Goal: Information Seeking & Learning: Learn about a topic

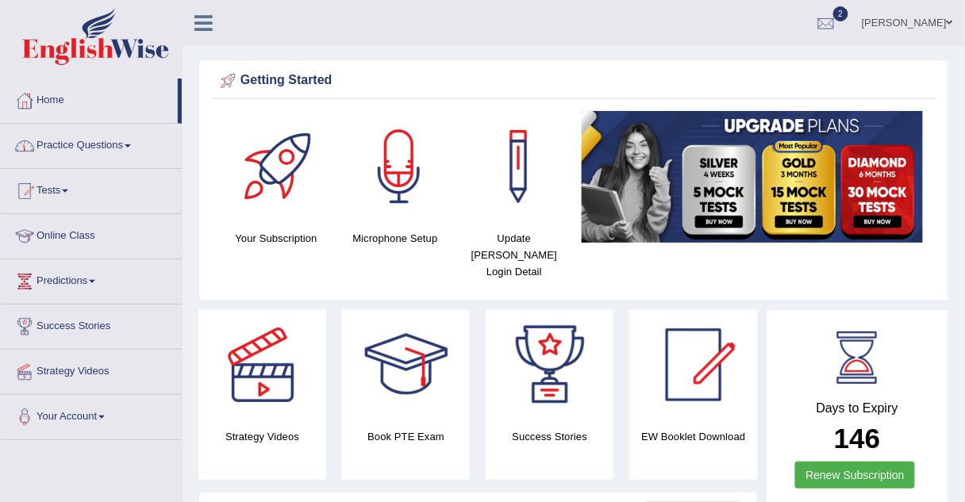
click at [88, 143] on link "Practice Questions" at bounding box center [91, 144] width 181 height 40
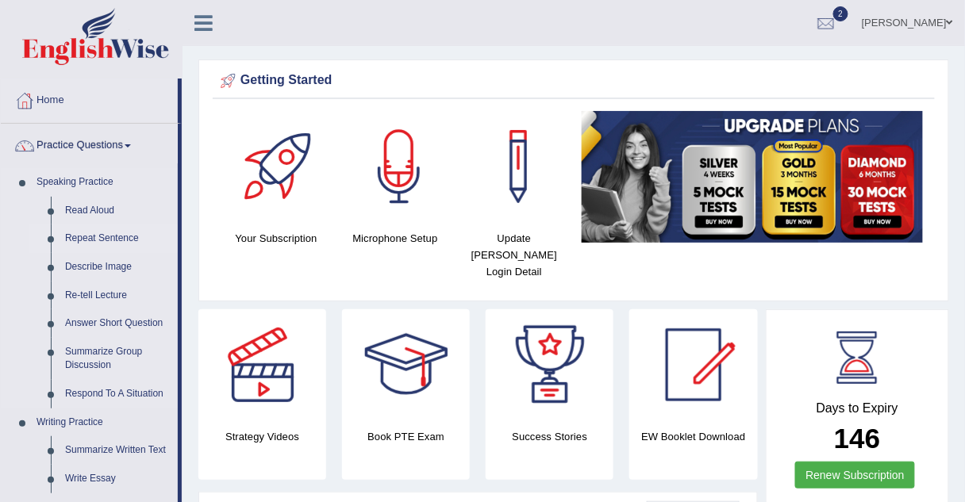
click at [98, 236] on link "Repeat Sentence" at bounding box center [118, 239] width 120 height 29
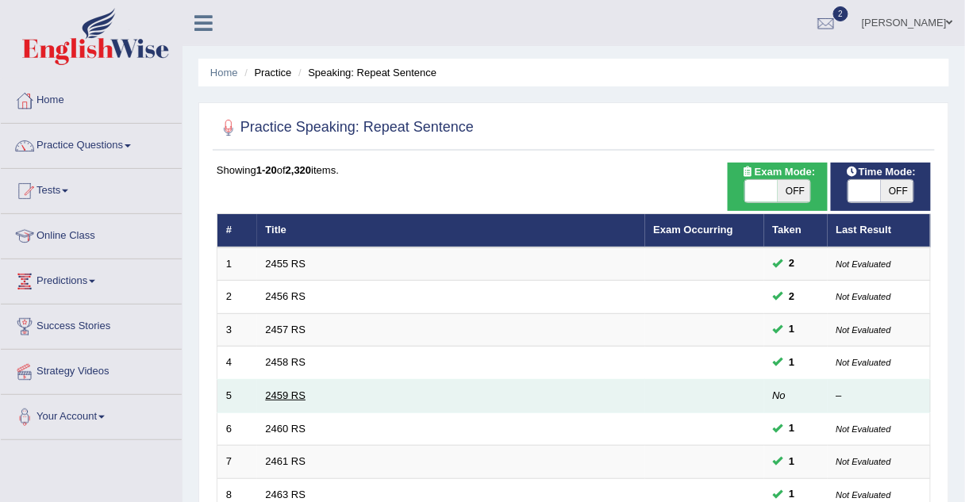
click at [269, 398] on link "2459 RS" at bounding box center [286, 396] width 40 height 12
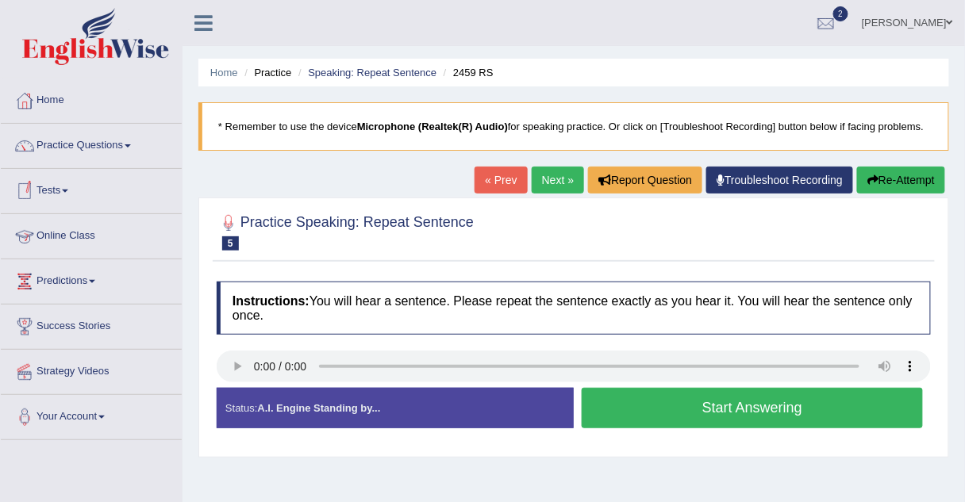
click at [62, 238] on link "Online Class" at bounding box center [91, 234] width 181 height 40
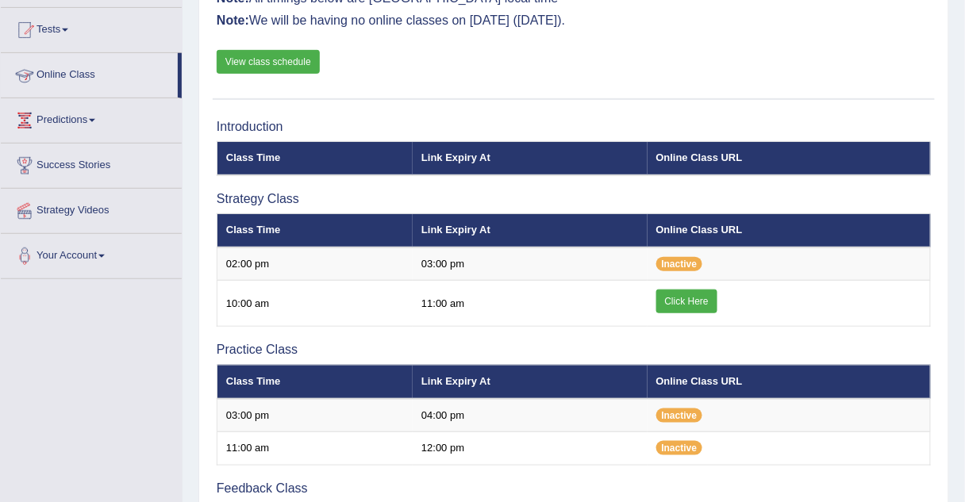
scroll to position [164, 0]
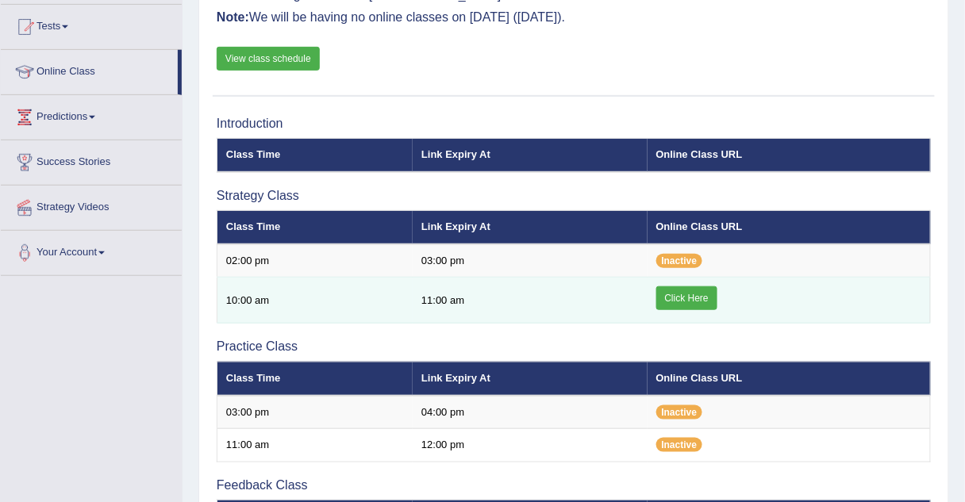
click at [675, 299] on link "Click Here" at bounding box center [686, 298] width 61 height 24
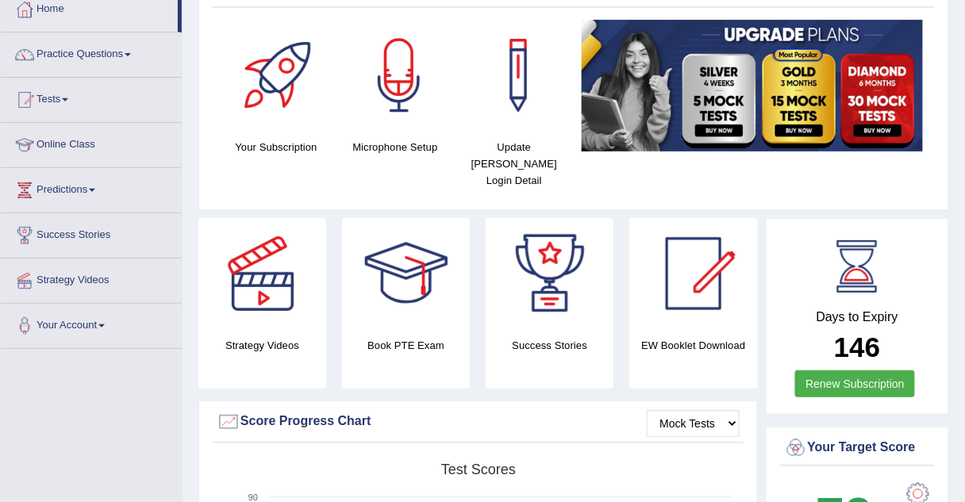
scroll to position [91, 0]
click at [79, 143] on link "Online Class" at bounding box center [91, 143] width 181 height 40
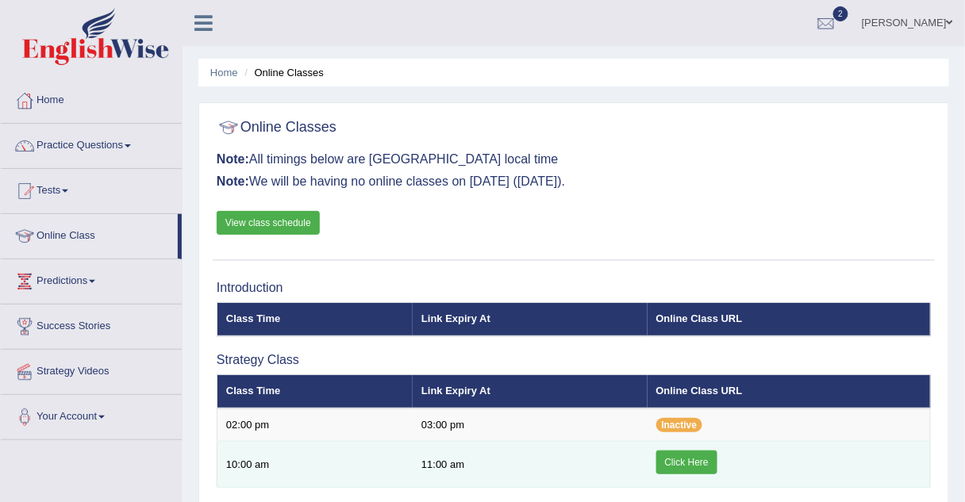
click at [689, 457] on link "Click Here" at bounding box center [686, 463] width 61 height 24
